Goal: Task Accomplishment & Management: Use online tool/utility

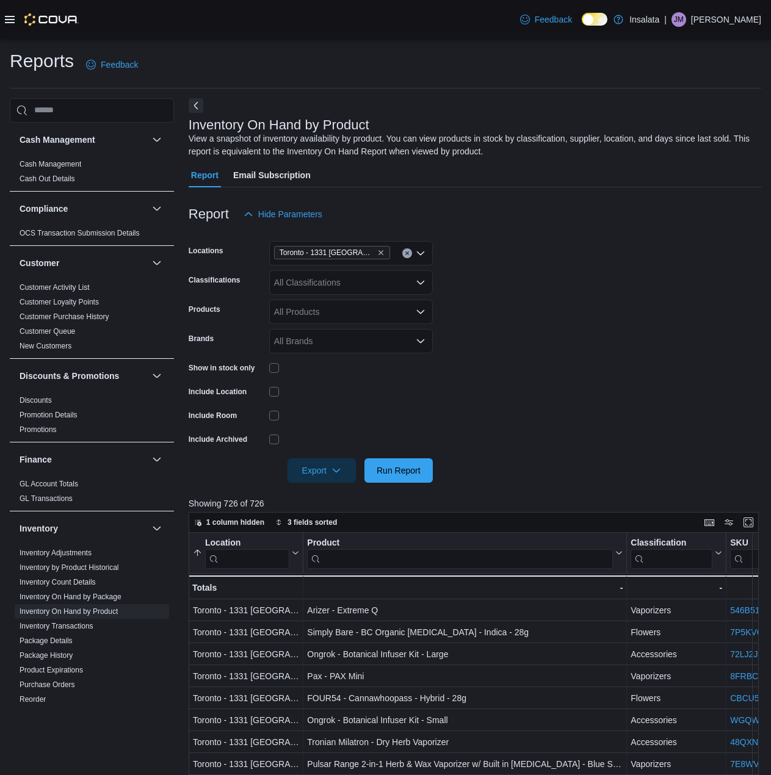
scroll to position [0, 611]
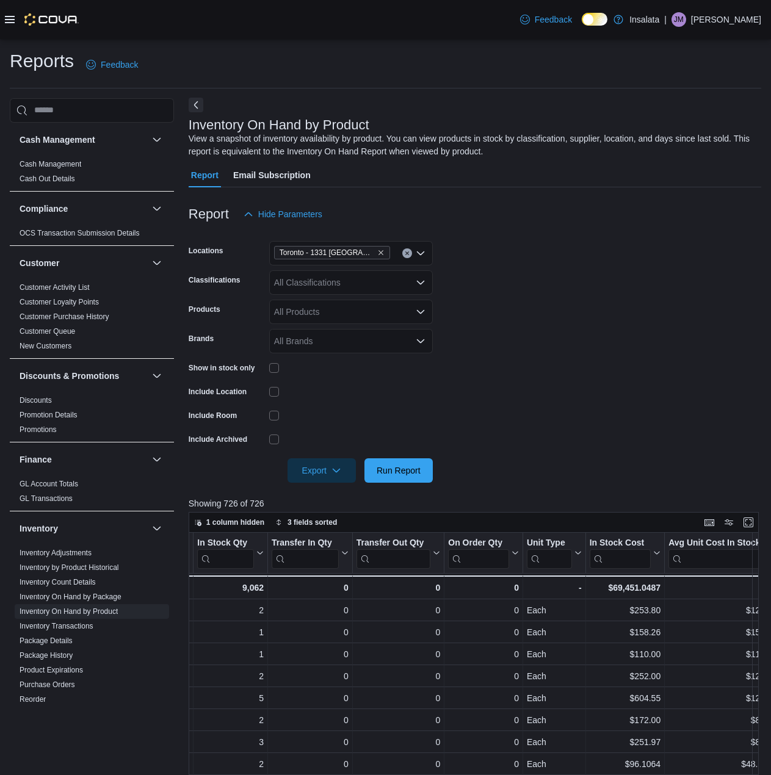
click at [194, 104] on button "Next" at bounding box center [196, 105] width 15 height 15
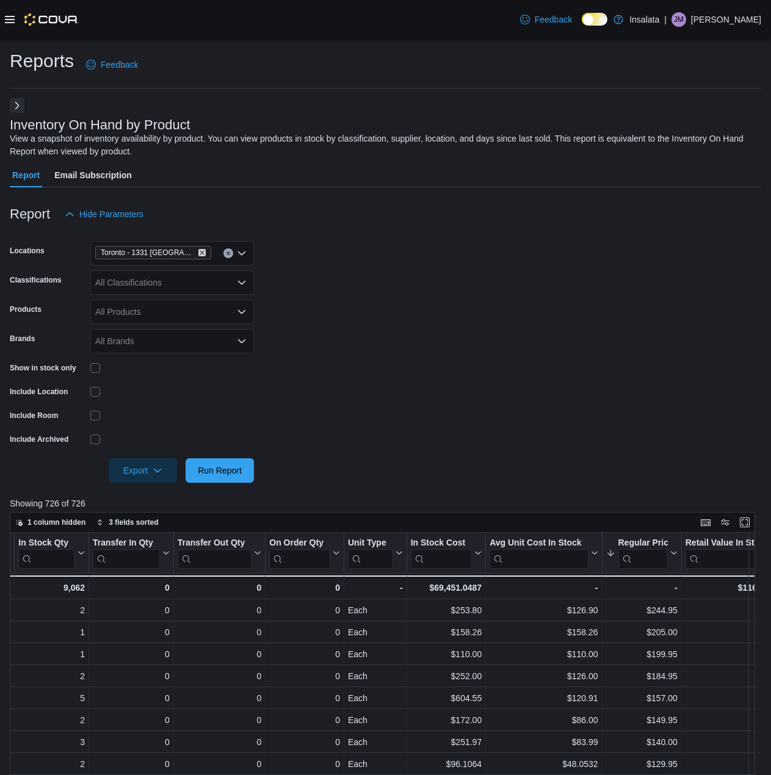
click at [200, 252] on icon "Remove Toronto - 1331 St Clair from selection in this group" at bounding box center [202, 252] width 5 height 5
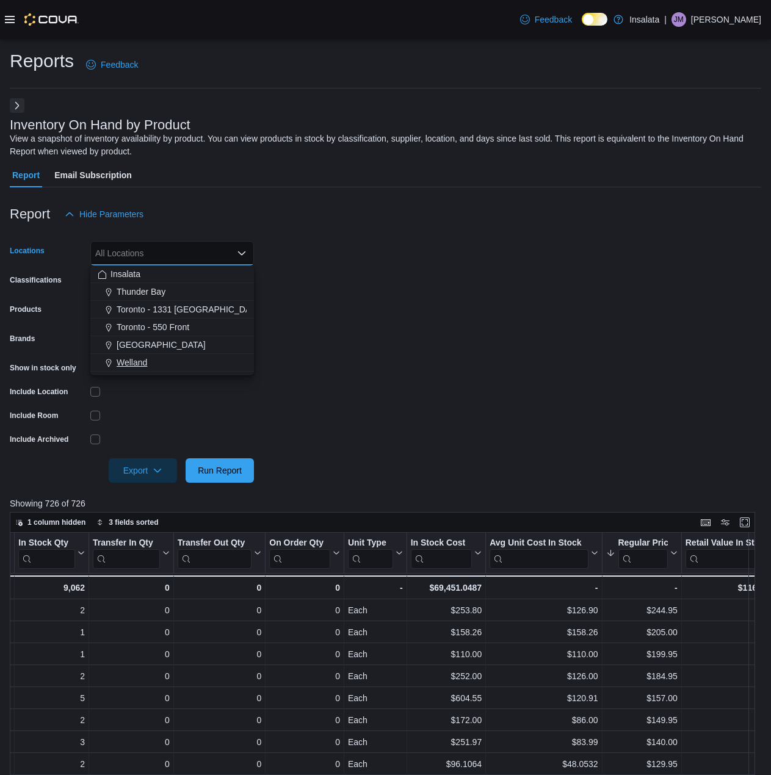
click at [143, 360] on span "Welland" at bounding box center [132, 363] width 31 height 12
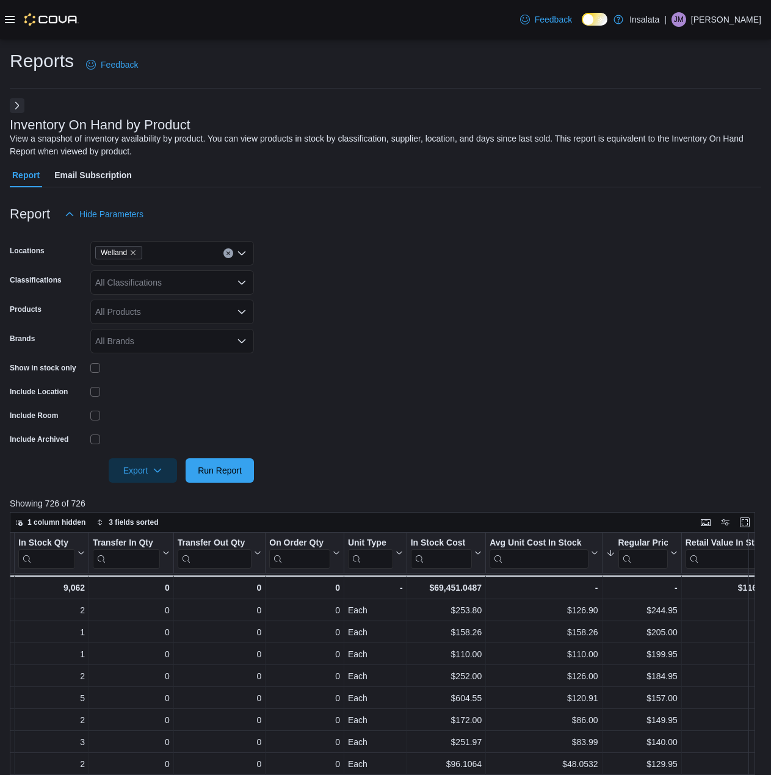
click at [361, 354] on form "Locations Welland Classifications All Classifications Products All Products Bra…" at bounding box center [386, 355] width 752 height 256
click at [213, 482] on span "Run Report" at bounding box center [220, 470] width 54 height 24
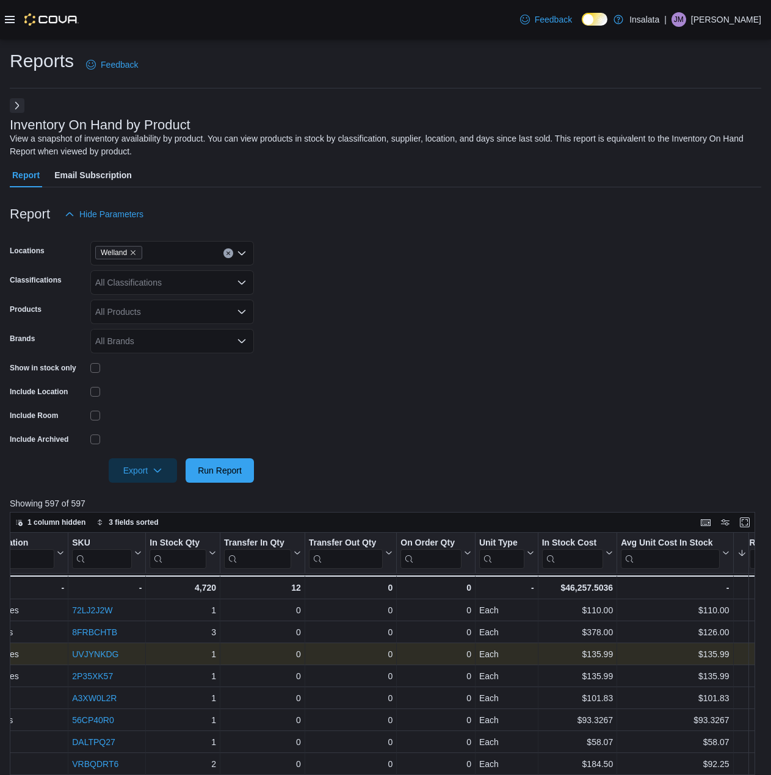
scroll to position [0, 488]
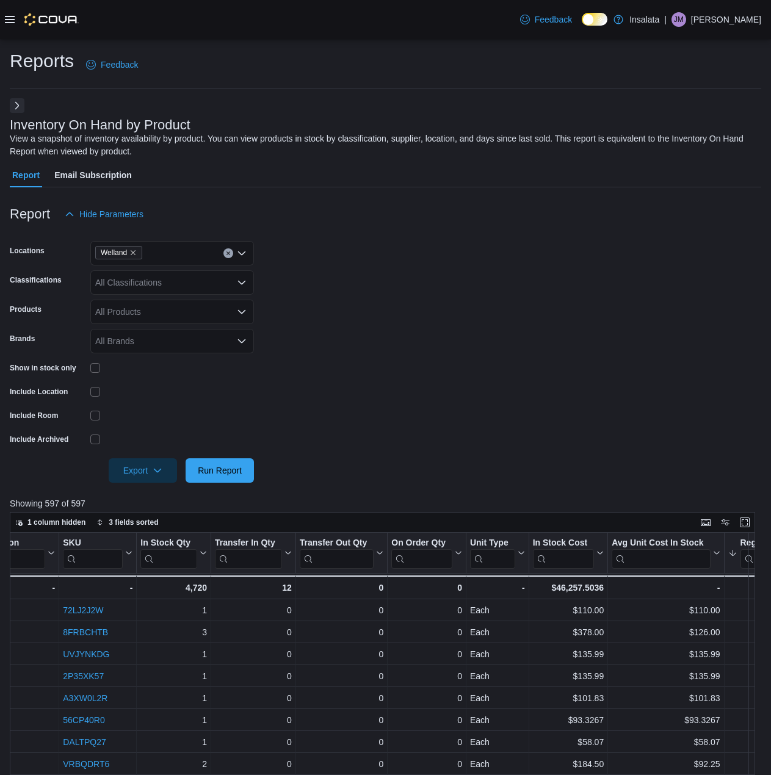
click at [226, 252] on icon "Clear input" at bounding box center [228, 253] width 5 height 5
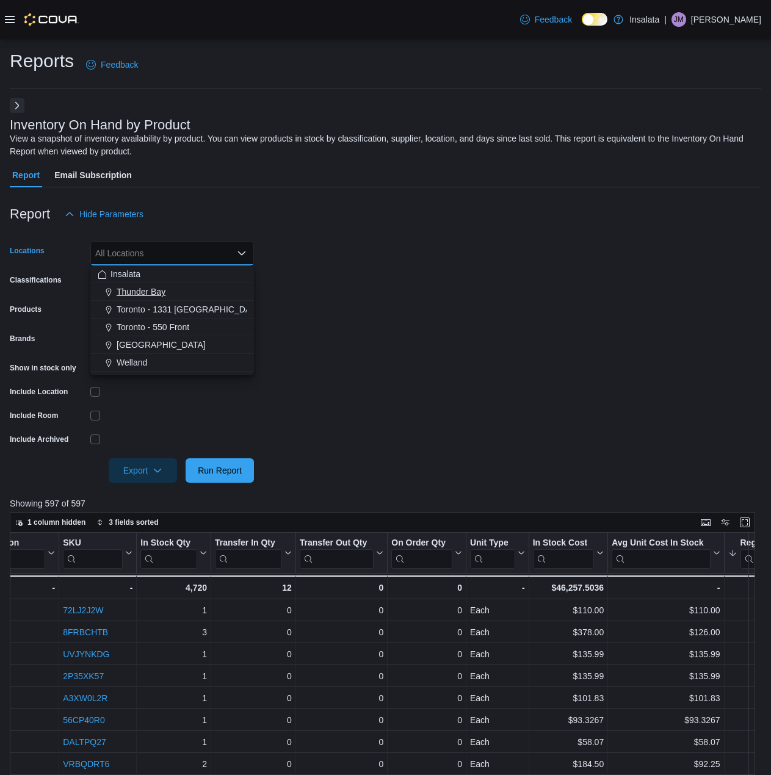
click at [164, 294] on span "Thunder Bay" at bounding box center [141, 292] width 49 height 12
click at [245, 472] on span "Run Report" at bounding box center [220, 470] width 54 height 24
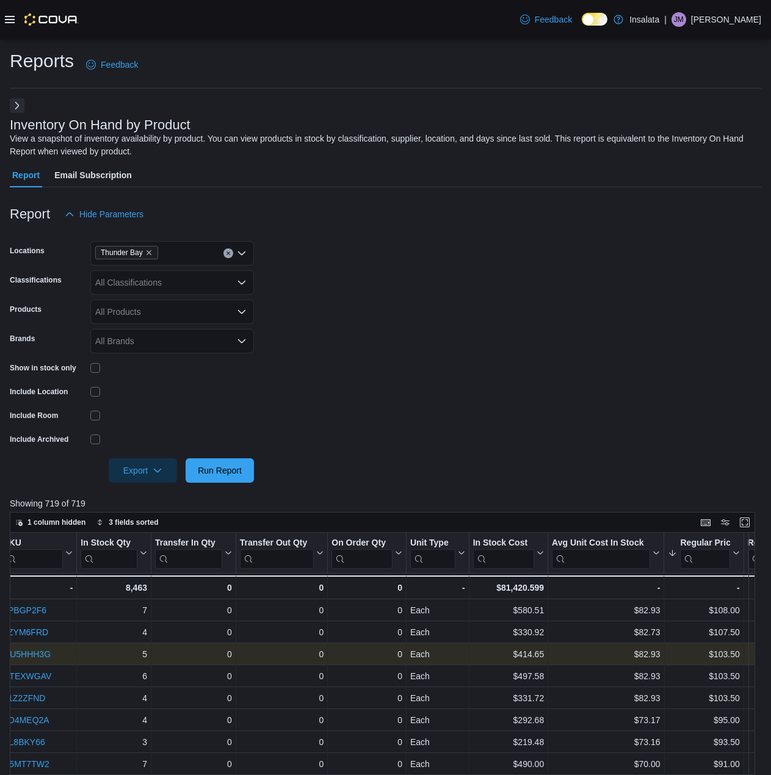
scroll to position [0, 550]
